Goal: Information Seeking & Learning: Learn about a topic

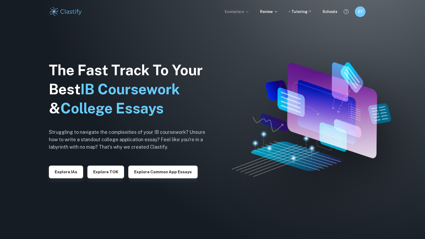
click at [248, 11] on icon at bounding box center [247, 12] width 4 height 4
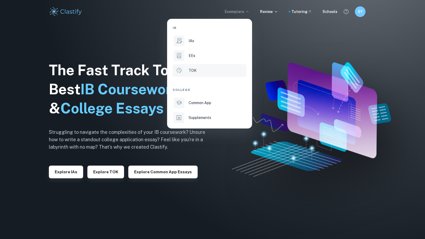
click at [182, 69] on div at bounding box center [179, 70] width 11 height 11
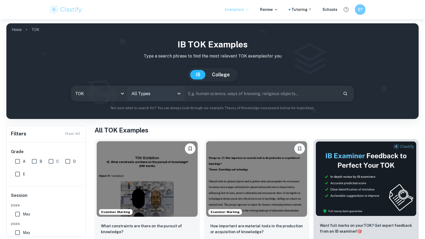
click at [161, 96] on body "We value your privacy We use cookies to enhance your browsing experience, serve…" at bounding box center [212, 138] width 425 height 239
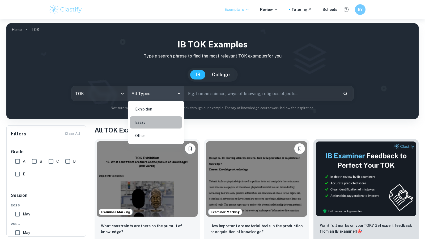
click at [153, 120] on li "Essay" at bounding box center [156, 123] width 52 height 12
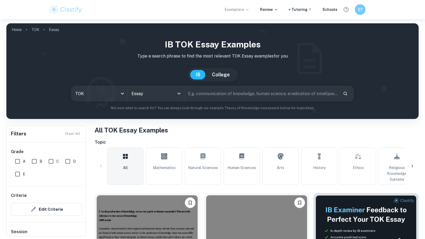
click at [191, 92] on input "text" at bounding box center [261, 93] width 154 height 15
type input "interpretation"
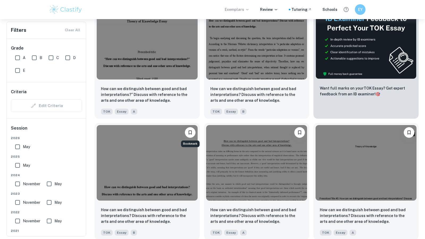
scroll to position [192, 0]
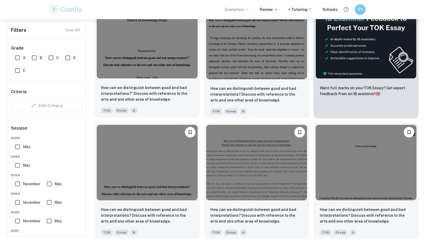
click at [171, 62] on img at bounding box center [147, 41] width 101 height 76
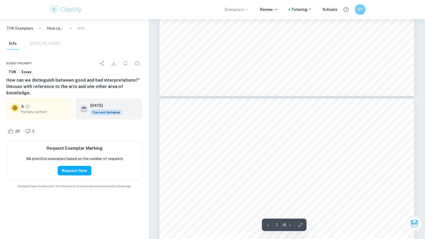
type input "2"
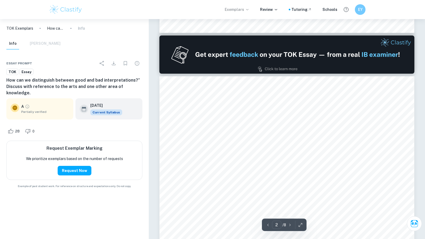
scroll to position [357, 0]
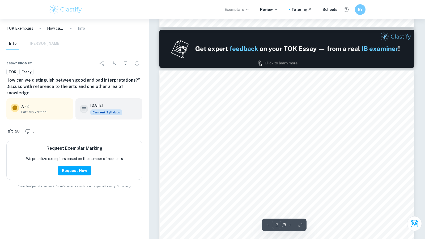
click at [193, 137] on span "associated with art, for example, finding the essence of a painting or piece of…" at bounding box center [286, 139] width 193 height 5
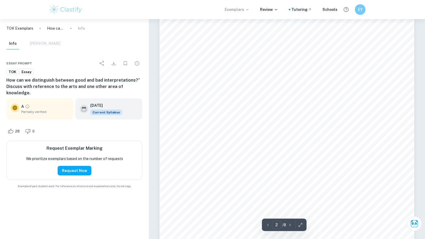
scroll to position [648, 0]
